Goal: Transaction & Acquisition: Obtain resource

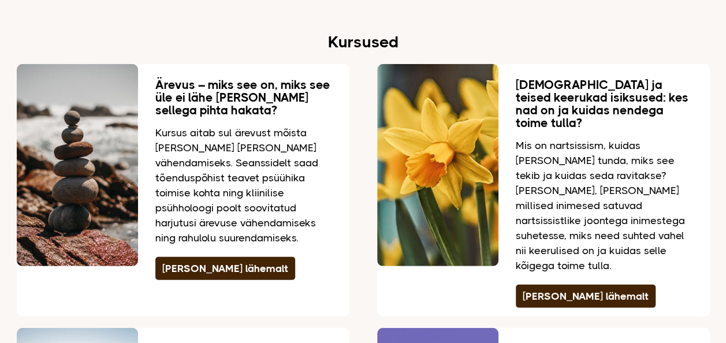
scroll to position [1571, 0]
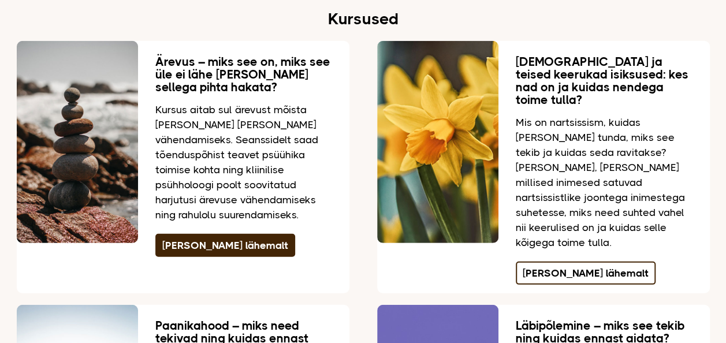
click at [583, 262] on link "[PERSON_NAME] lähemalt" at bounding box center [586, 273] width 140 height 23
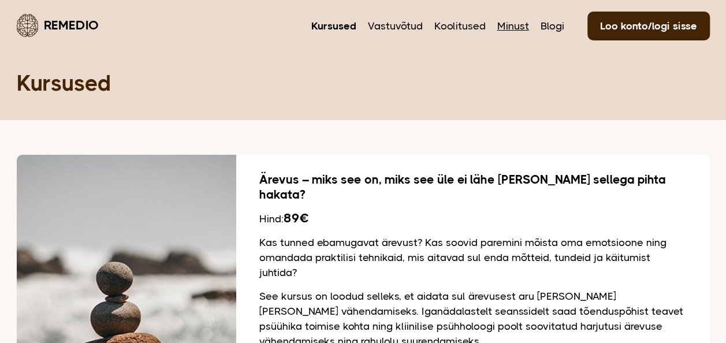
click at [517, 28] on link "Minust" at bounding box center [513, 25] width 32 height 15
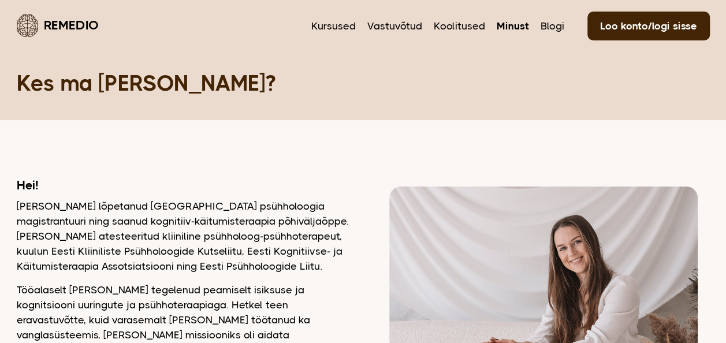
click at [84, 22] on link "Remedio" at bounding box center [58, 25] width 82 height 27
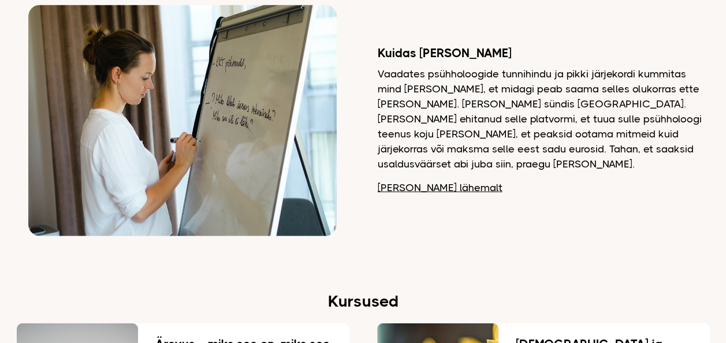
scroll to position [1310, 0]
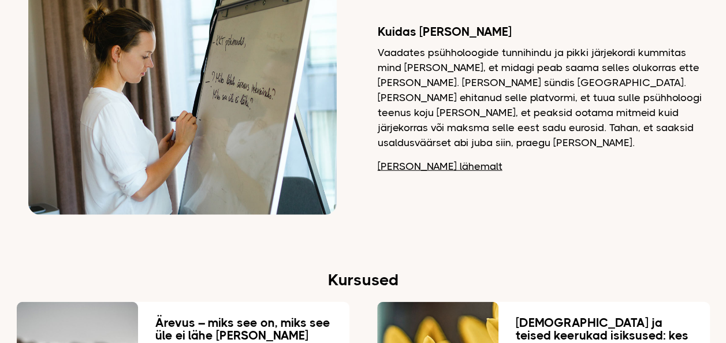
click at [418, 159] on link "[PERSON_NAME] lähemalt" at bounding box center [440, 166] width 125 height 15
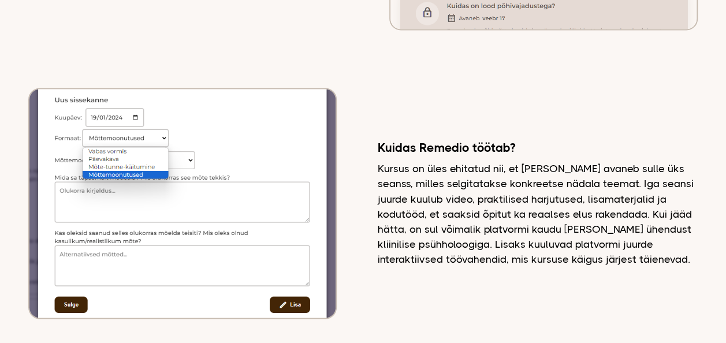
scroll to position [3248, 0]
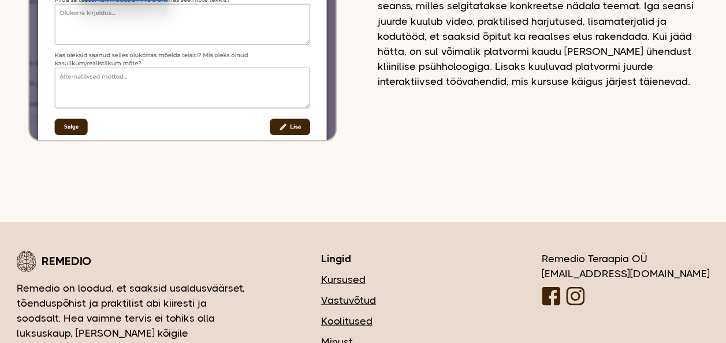
click at [419, 292] on link "Vastuvõtud" at bounding box center [396, 299] width 151 height 15
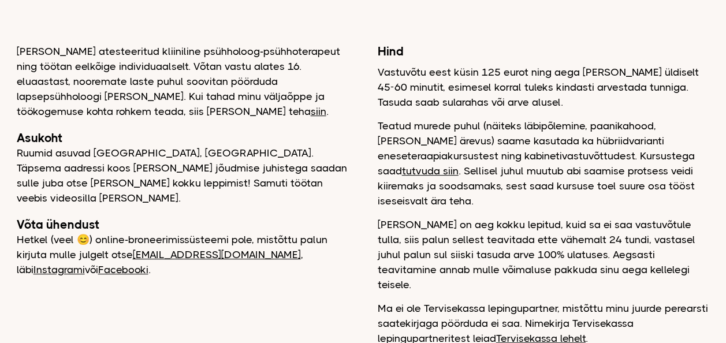
scroll to position [135, 0]
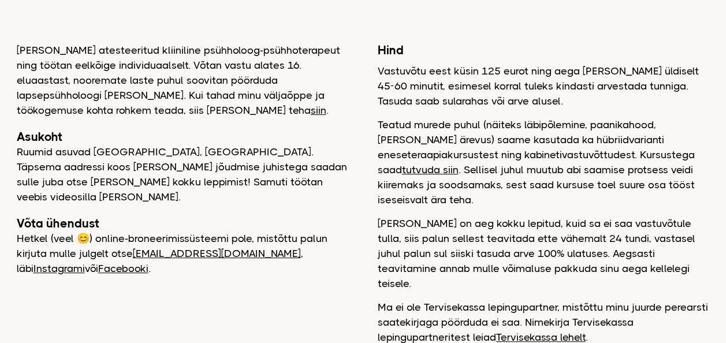
click at [459, 164] on link "tutvuda siin" at bounding box center [430, 170] width 57 height 12
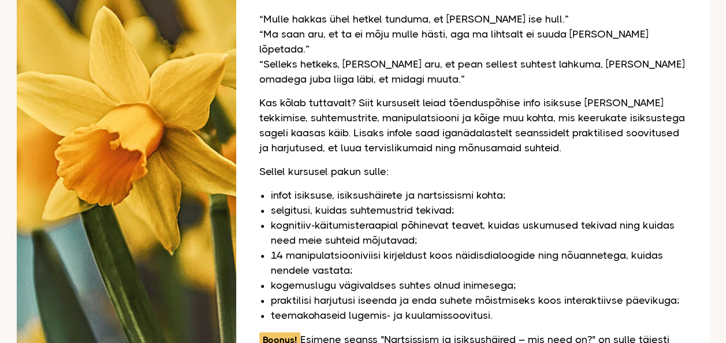
scroll to position [995, 0]
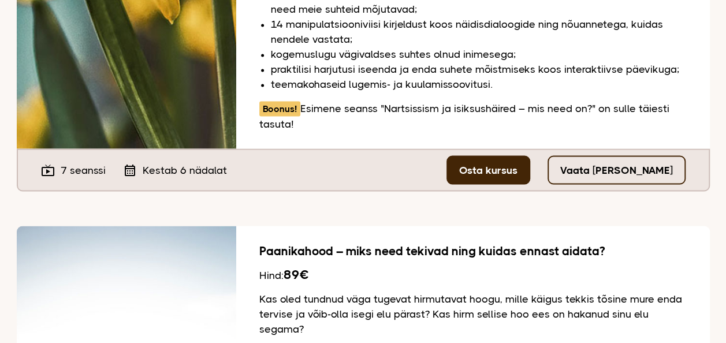
click at [622, 155] on link "Vaata tasuta seanssi" at bounding box center [616, 169] width 138 height 29
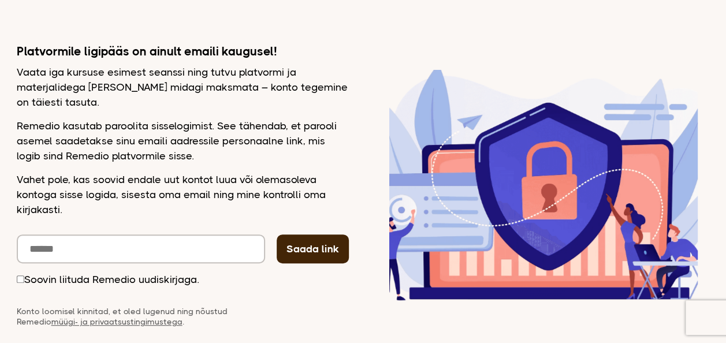
scroll to position [134, 0]
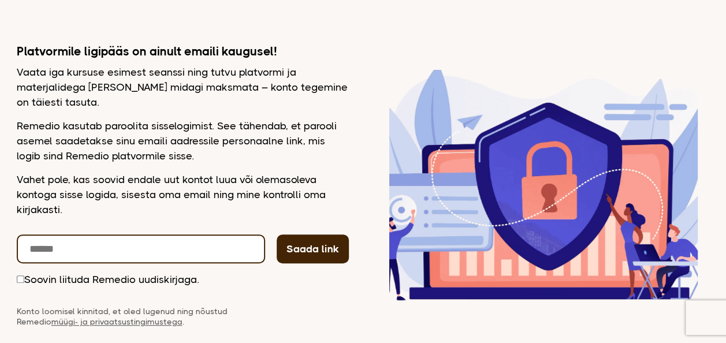
click at [182, 239] on input "email" at bounding box center [141, 248] width 248 height 29
type input "**********"
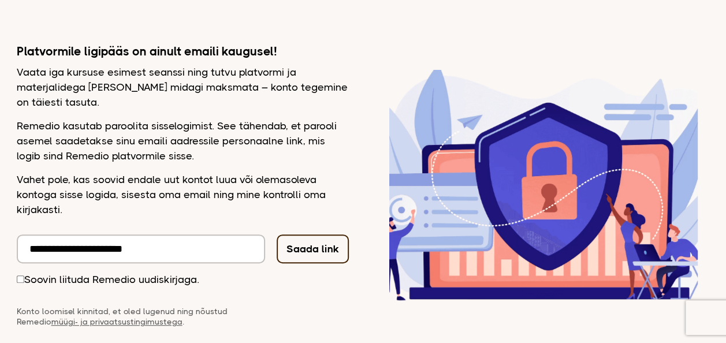
click at [300, 252] on button "Saada link" at bounding box center [313, 248] width 72 height 29
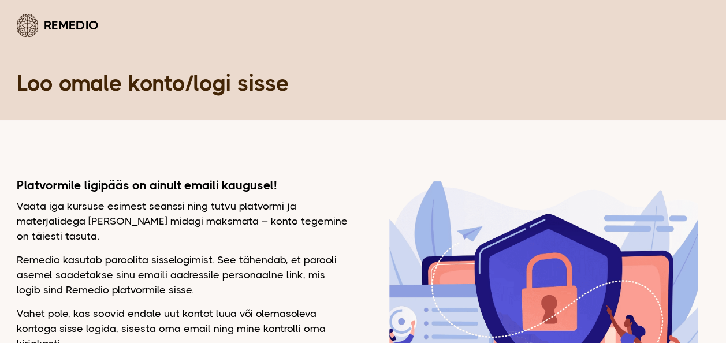
click at [42, 27] on link "Remedio" at bounding box center [58, 25] width 82 height 27
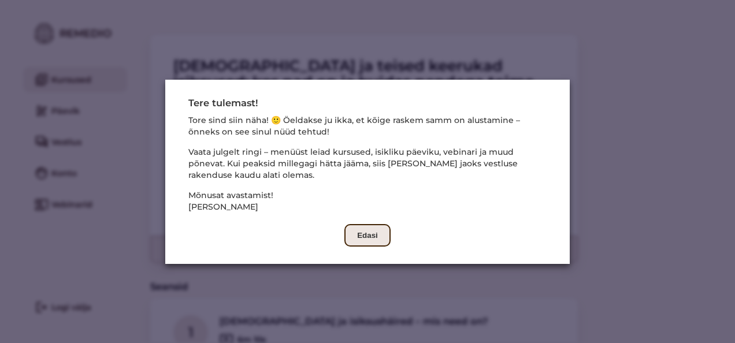
click at [371, 232] on button "Edasi" at bounding box center [367, 235] width 46 height 23
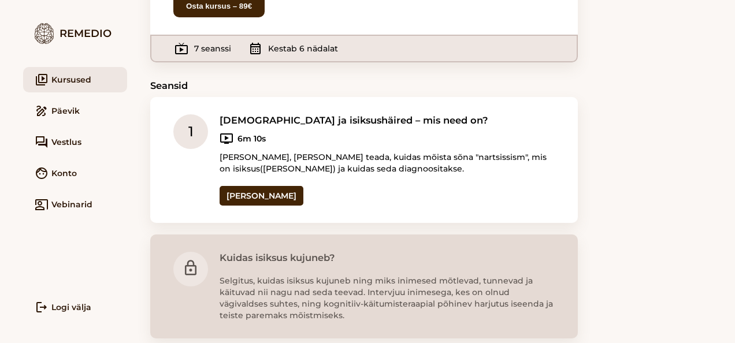
scroll to position [195, 0]
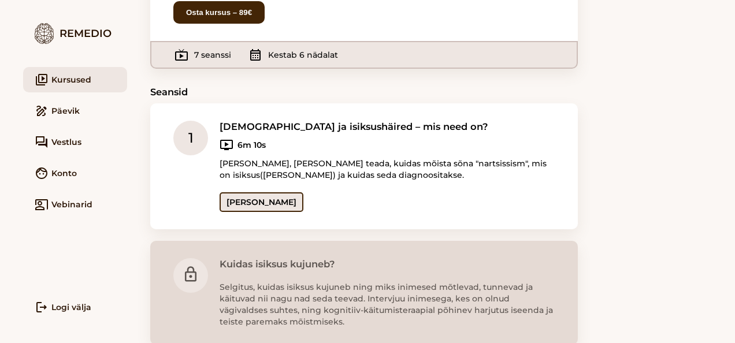
click at [255, 192] on link "[PERSON_NAME]" at bounding box center [261, 202] width 84 height 20
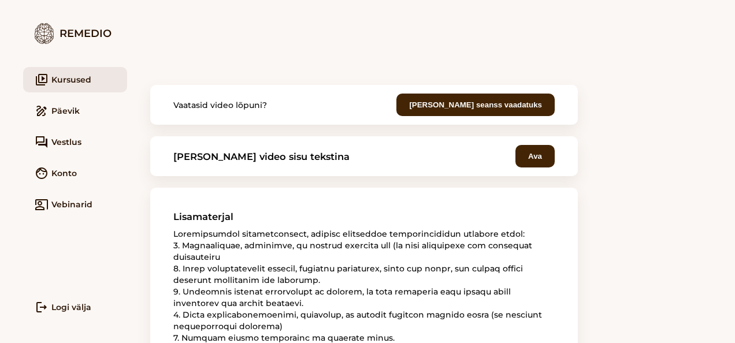
scroll to position [246, 0]
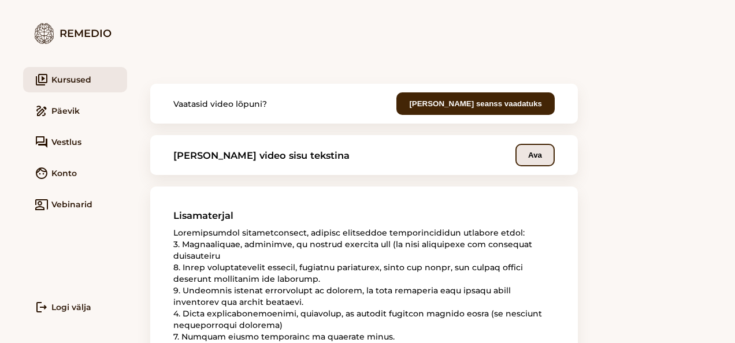
click at [534, 163] on button "Ava" at bounding box center [534, 155] width 39 height 23
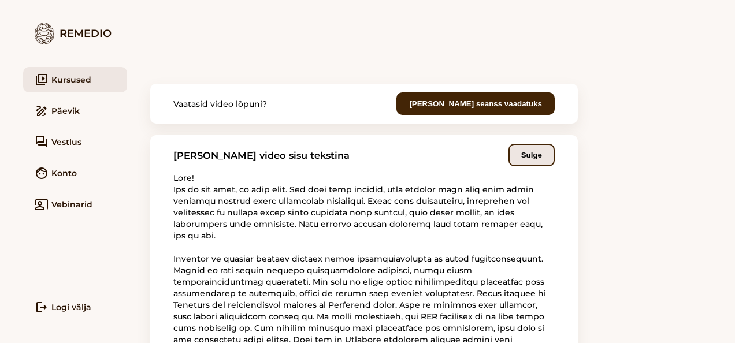
click at [534, 163] on button "Sulge" at bounding box center [531, 155] width 46 height 23
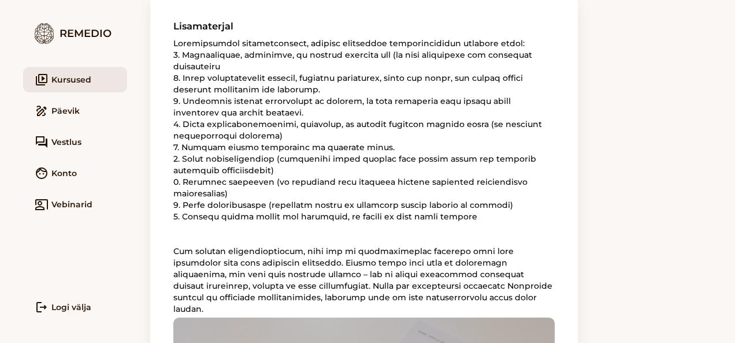
scroll to position [416, 0]
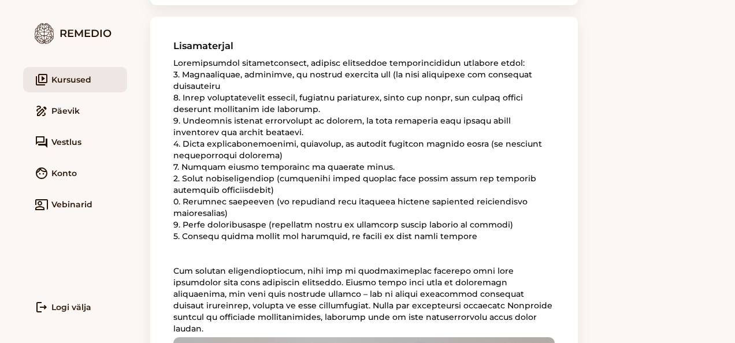
click at [675, 154] on main "Keerulised suhted – Seanss 1 Nartsissism ja isiksushäired – mis need on? Vaatas…" at bounding box center [431, 171] width 608 height 343
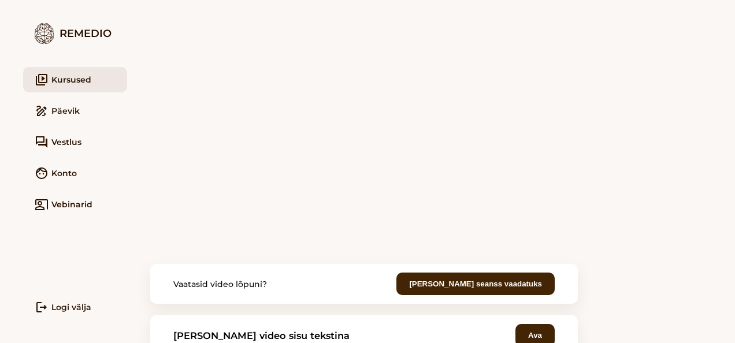
scroll to position [73, 0]
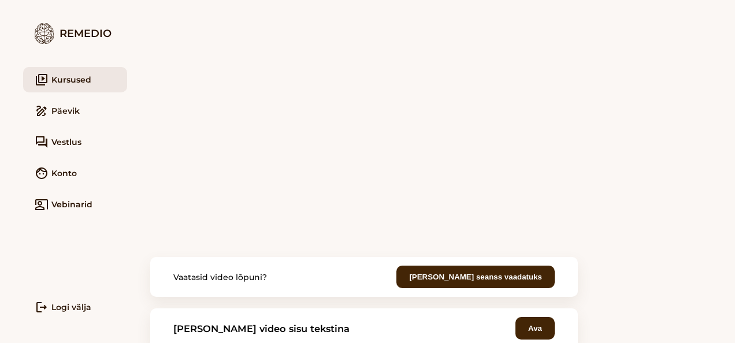
click at [142, 237] on main "Keerulised suhted – Seanss 1 Nartsissism ja isiksushäired – mis need on? Vaatas…" at bounding box center [431, 171] width 608 height 343
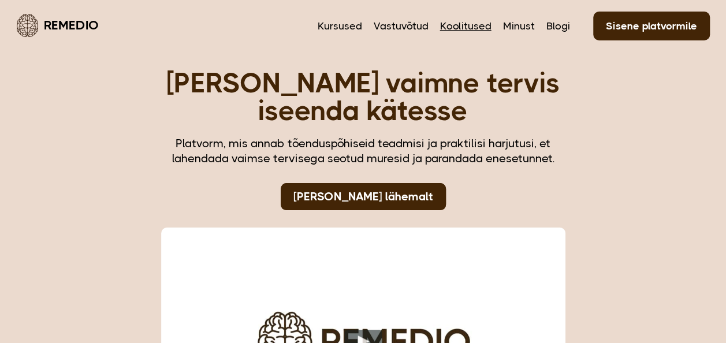
click at [463, 23] on link "Koolitused" at bounding box center [465, 25] width 51 height 15
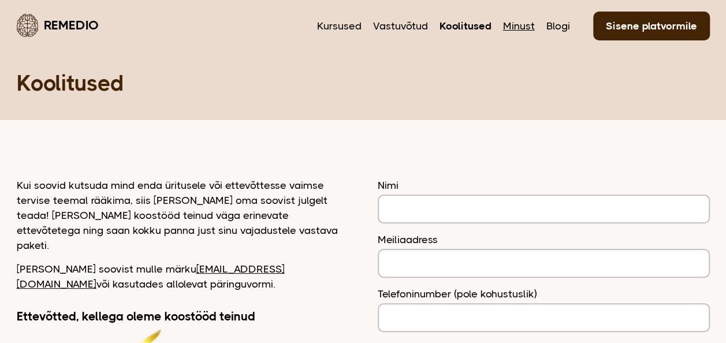
click at [516, 31] on link "Minust" at bounding box center [519, 25] width 32 height 15
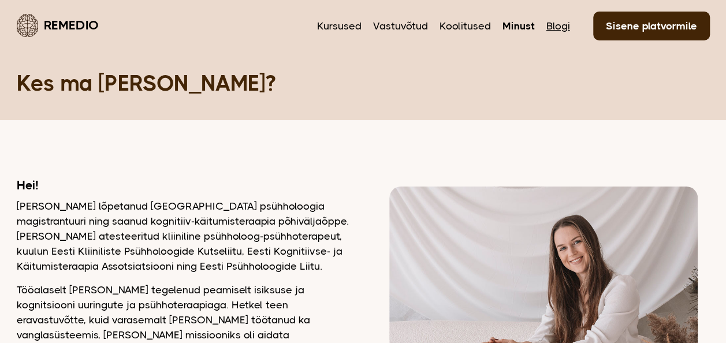
click at [560, 25] on link "Blogi" at bounding box center [558, 25] width 24 height 15
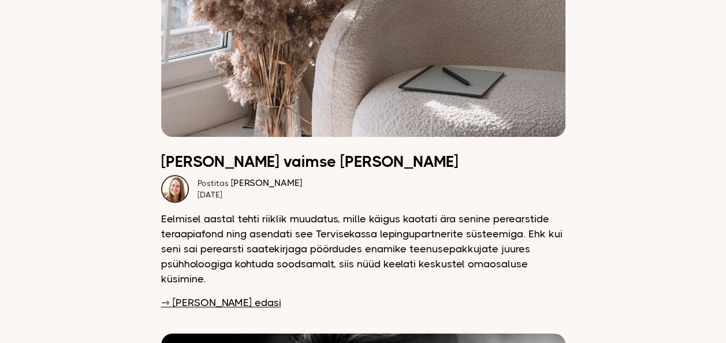
scroll to position [611, 0]
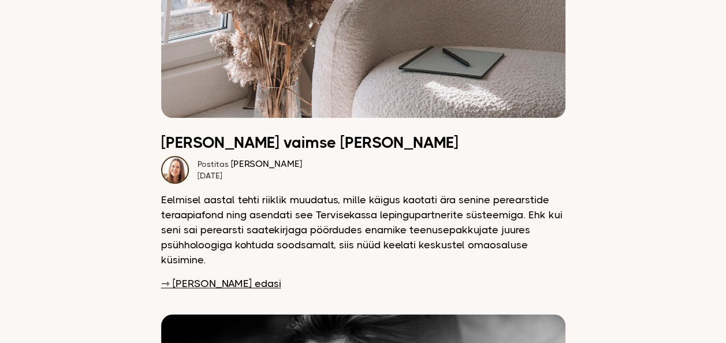
click at [209, 276] on link "⇾ Loe edasi" at bounding box center [221, 283] width 120 height 15
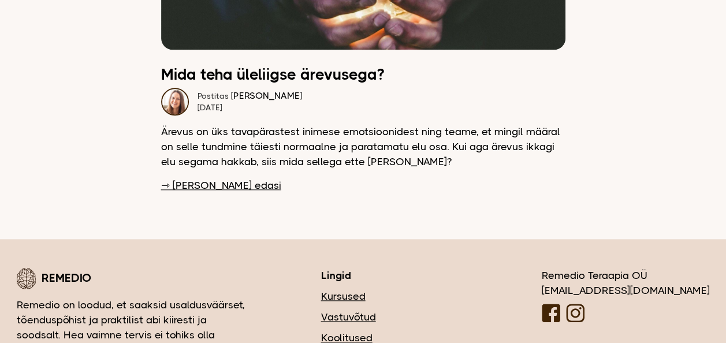
scroll to position [4882, 0]
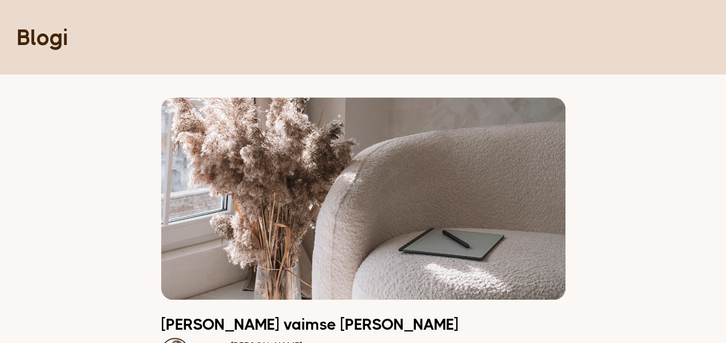
scroll to position [58, 0]
